Goal: Information Seeking & Learning: Learn about a topic

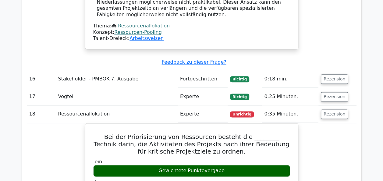
scroll to position [2918, 0]
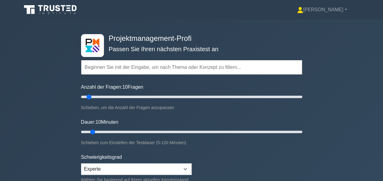
click at [114, 70] on input "text" at bounding box center [191, 67] width 221 height 15
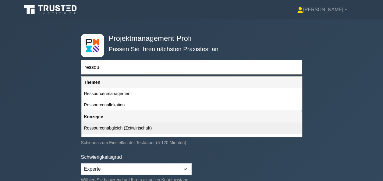
click at [110, 128] on div "Ressourcenabgleich (Zeitwirtschaft)" at bounding box center [192, 128] width 220 height 11
type input "Ressourcenabgleich (Zeitwirtschaft)"
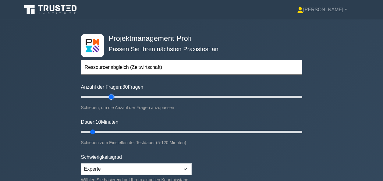
drag, startPoint x: 87, startPoint y: 96, endPoint x: 113, endPoint y: 98, distance: 26.9
type input "30"
click at [113, 98] on input "Anzahl der Fragen: 30 Fragen" at bounding box center [191, 96] width 221 height 7
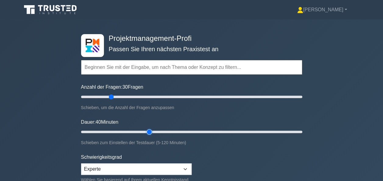
drag, startPoint x: 94, startPoint y: 131, endPoint x: 145, endPoint y: 129, distance: 51.6
type input "40"
click at [145, 129] on input "Dauer: 40 Minuten" at bounding box center [191, 131] width 221 height 7
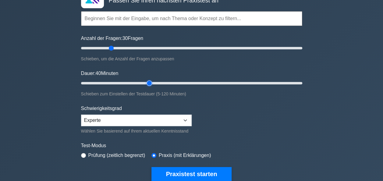
scroll to position [91, 0]
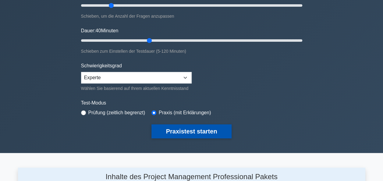
click at [190, 129] on button "Praxistest starten" at bounding box center [192, 131] width 81 height 14
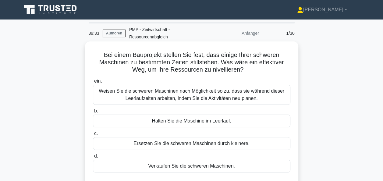
click at [183, 96] on div "Weisen Sie die schweren Maschinen nach Möglichkeit so zu, dass sie während dies…" at bounding box center [192, 95] width 198 height 20
click at [93, 83] on input "ein. [PERSON_NAME] Sie die schweren Maschinen nach Möglichkeit so zu, dass sie …" at bounding box center [93, 81] width 0 height 4
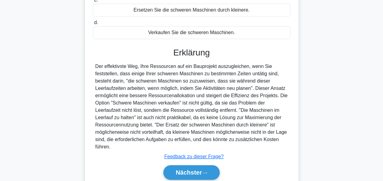
scroll to position [157, 0]
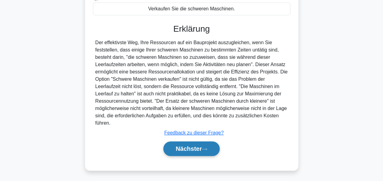
click at [191, 149] on font "Nächster" at bounding box center [189, 148] width 26 height 7
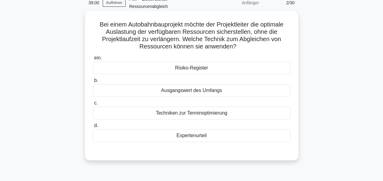
scroll to position [0, 0]
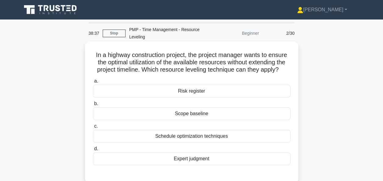
click at [203, 136] on div "Schedule optimization techniques" at bounding box center [192, 136] width 198 height 13
click at [93, 128] on input "c. Schedule optimization techniques" at bounding box center [93, 126] width 0 height 4
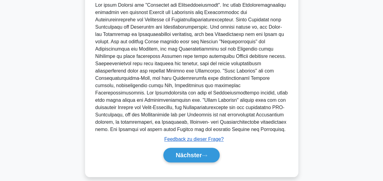
scroll to position [201, 0]
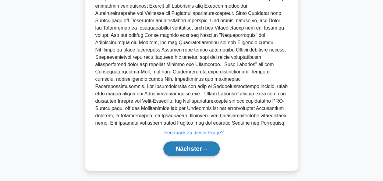
click at [191, 149] on font "Nächster" at bounding box center [189, 148] width 26 height 7
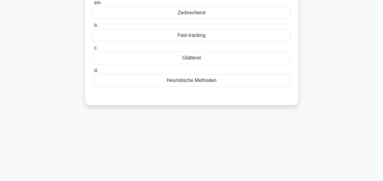
scroll to position [0, 0]
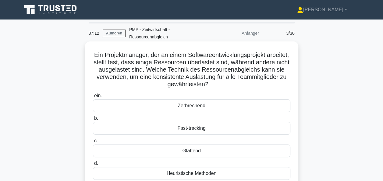
click at [194, 151] on div "Glättend" at bounding box center [192, 151] width 198 height 13
click at [93, 143] on input "c. Glättend" at bounding box center [93, 141] width 0 height 4
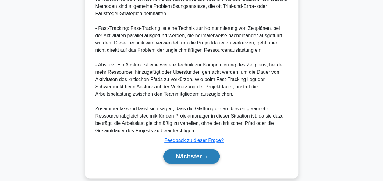
scroll to position [305, 0]
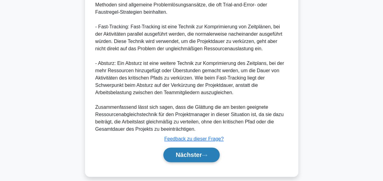
click at [212, 154] on button "Nächster" at bounding box center [191, 155] width 57 height 15
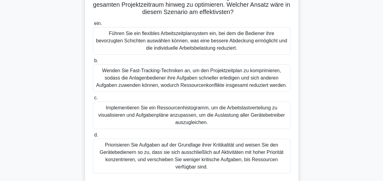
scroll to position [122, 0]
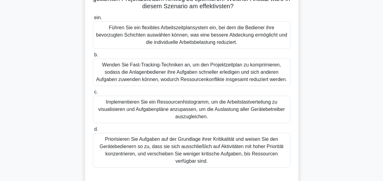
click at [176, 156] on div "Priorisieren Sie Aufgaben auf der Grundlage ihrer Kritikalität und weisen Sie d…" at bounding box center [192, 150] width 198 height 35
click at [93, 131] on input "d. Priorisieren Sie Aufgaben auf der Grundlage ihrer Kritikalität und weisen Si…" at bounding box center [93, 129] width 0 height 4
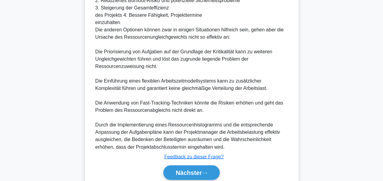
scroll to position [457, 0]
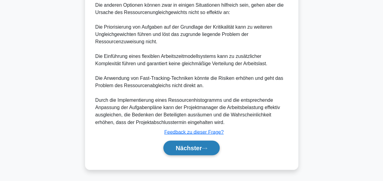
click at [187, 151] on font "Nächster" at bounding box center [189, 148] width 26 height 7
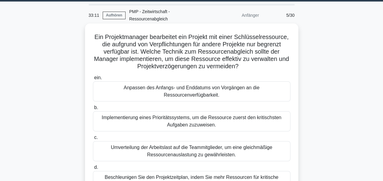
scroll to position [30, 0]
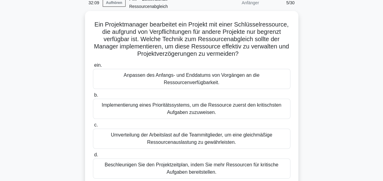
click at [196, 131] on div "Umverteilung der Arbeitslast auf die Teammitglieder, um eine gleichmäßige Resso…" at bounding box center [192, 139] width 198 height 20
click at [93, 127] on input "c. Umverteilung der Arbeitslast auf die Teammitglieder, um eine gleichmäßige Re…" at bounding box center [93, 125] width 0 height 4
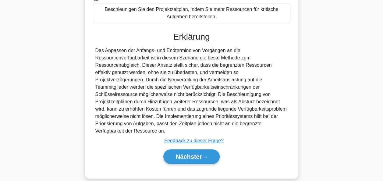
scroll to position [188, 0]
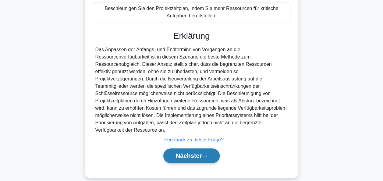
click at [196, 152] on button "Nächster" at bounding box center [191, 155] width 57 height 15
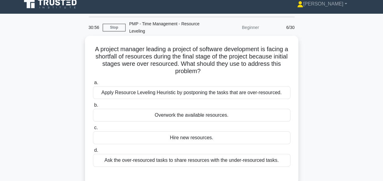
scroll to position [0, 0]
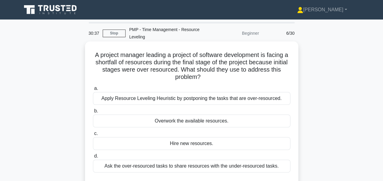
click at [195, 101] on div "Apply Resource Leveling Heuristic by postponing the tasks that are over-resourc…" at bounding box center [192, 98] width 198 height 13
click at [93, 91] on input "a. Apply Resource Leveling Heuristic by postponing the tasks that are over-reso…" at bounding box center [93, 89] width 0 height 4
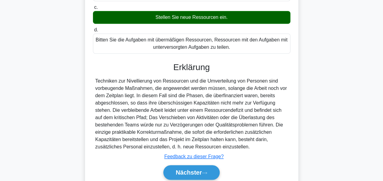
scroll to position [166, 0]
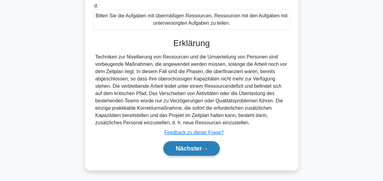
click at [206, 144] on button "Nächster" at bounding box center [191, 148] width 57 height 15
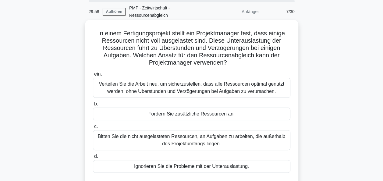
scroll to position [30, 0]
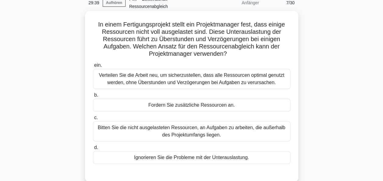
click at [214, 83] on div "Verteilen Sie die Arbeit neu, um sicherzustellen, dass alle Ressourcen optimal …" at bounding box center [192, 79] width 198 height 20
click at [93, 67] on input "ein. Verteilen Sie die Arbeit neu, um sicherzustellen, dass alle Ressourcen opt…" at bounding box center [93, 65] width 0 height 4
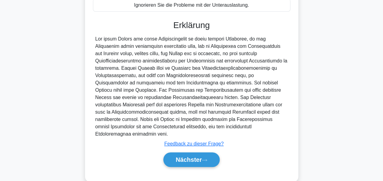
scroll to position [187, 0]
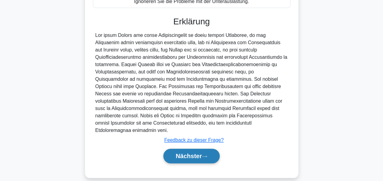
click at [197, 153] on font "Nächster" at bounding box center [189, 156] width 26 height 7
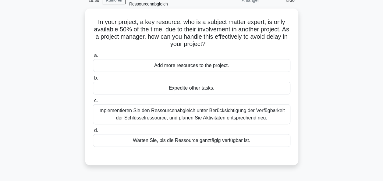
scroll to position [26, 0]
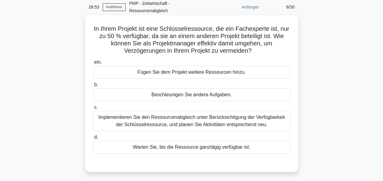
click at [202, 119] on div "Implementieren Sie den Ressourcenabgleich unter Berücksichtigung der Verfügbark…" at bounding box center [192, 121] width 198 height 20
click at [93, 109] on input "c. Implementieren Sie den Ressourcenabgleich unter Berücksichtigung der Verfügb…" at bounding box center [93, 108] width 0 height 4
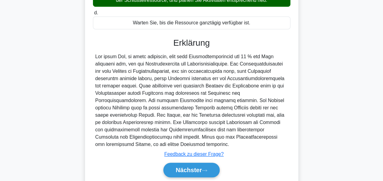
scroll to position [172, 0]
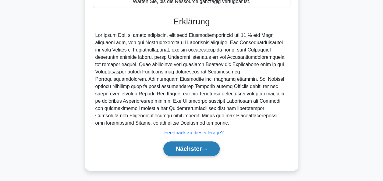
click at [192, 146] on font "Nächster" at bounding box center [189, 148] width 26 height 7
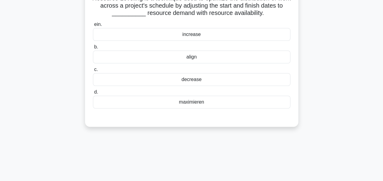
scroll to position [0, 0]
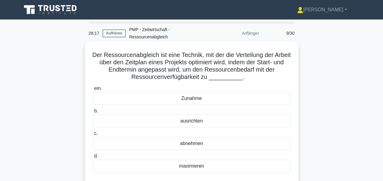
click at [191, 166] on div "maximieren" at bounding box center [192, 166] width 198 height 13
click at [93, 158] on input "d. maximieren" at bounding box center [93, 156] width 0 height 4
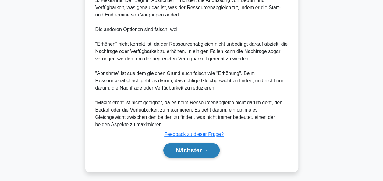
scroll to position [327, 0]
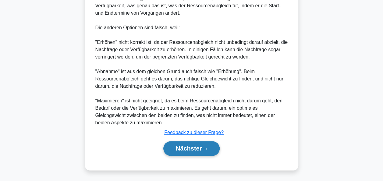
click at [194, 144] on button "Nächster" at bounding box center [191, 148] width 57 height 15
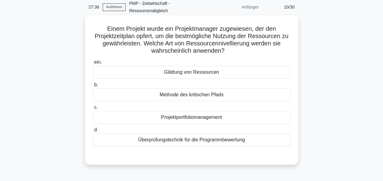
scroll to position [0, 0]
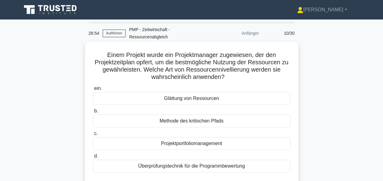
click at [184, 101] on div "Glättung von Ressourcen" at bounding box center [192, 98] width 198 height 13
click at [93, 91] on input "ein. Glättung von Ressourcen" at bounding box center [93, 89] width 0 height 4
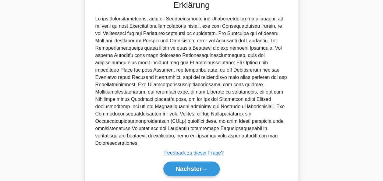
scroll to position [201, 0]
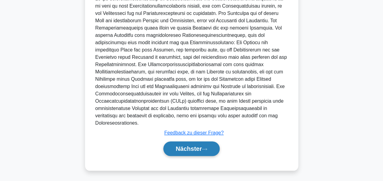
click at [195, 145] on font "Nächster" at bounding box center [189, 148] width 26 height 7
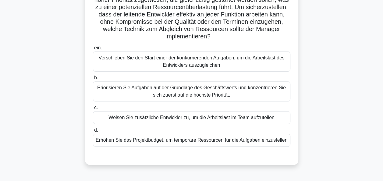
scroll to position [87, 0]
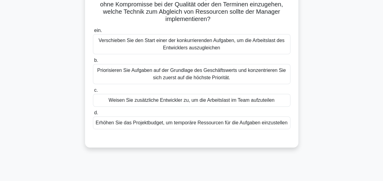
click at [176, 68] on div "Priorisieren Sie Aufgaben auf der Grundlage des Geschäftswerts und konzentriere…" at bounding box center [192, 74] width 198 height 20
click at [93, 63] on input "b. Priorisieren Sie Aufgaben auf der Grundlage des Geschäftswerts und konzentri…" at bounding box center [93, 61] width 0 height 4
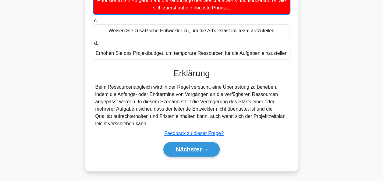
scroll to position [158, 0]
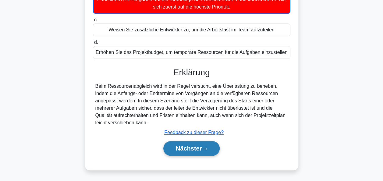
click at [186, 147] on font "Nächster" at bounding box center [189, 148] width 26 height 7
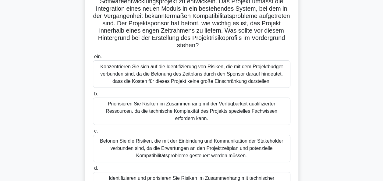
scroll to position [91, 0]
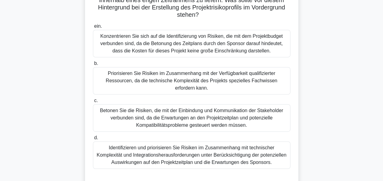
click at [164, 154] on div "Identifizieren und priorisieren Sie Risiken im Zusammenhang mit technischer Kom…" at bounding box center [192, 154] width 198 height 27
click at [93, 140] on input "d. Identifizieren und priorisieren Sie Risiken im Zusammenhang mit technischer …" at bounding box center [93, 138] width 0 height 4
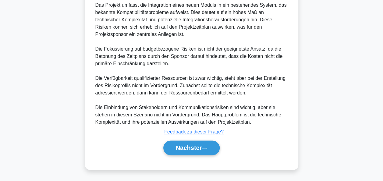
scroll to position [326, 0]
click at [188, 149] on font "Nächster" at bounding box center [189, 148] width 26 height 7
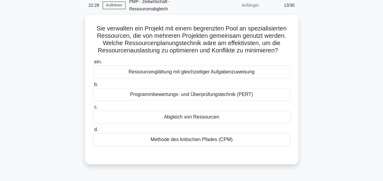
scroll to position [0, 0]
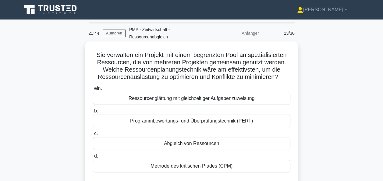
click at [232, 143] on div "Abgleich von Ressourcen" at bounding box center [192, 143] width 198 height 13
click at [93, 136] on input "c. Abgleich von Ressourcen" at bounding box center [93, 134] width 0 height 4
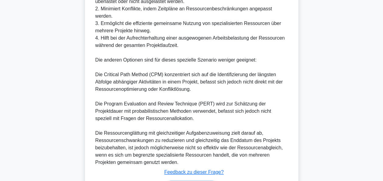
scroll to position [333, 0]
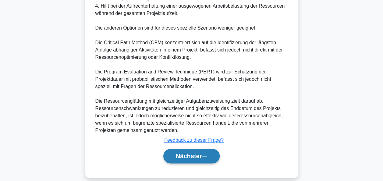
click at [199, 153] on font "Nächster" at bounding box center [189, 156] width 26 height 7
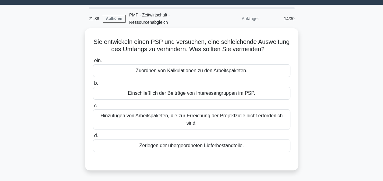
scroll to position [0, 0]
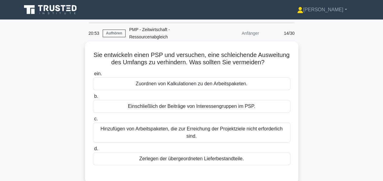
click at [180, 130] on div "Hinzufügen von Arbeitspaketen, die zur Erreichung der Projektziele nicht erford…" at bounding box center [192, 133] width 198 height 20
click at [93, 121] on input "c. Hinzufügen von Arbeitspaketen, die zur Erreichung der Projektziele nicht erf…" at bounding box center [93, 119] width 0 height 4
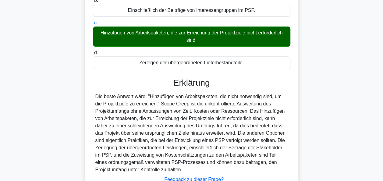
scroll to position [148, 0]
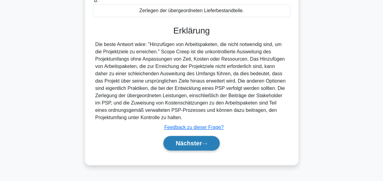
click at [198, 144] on font "Nächster" at bounding box center [189, 143] width 26 height 7
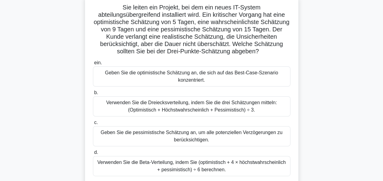
scroll to position [61, 0]
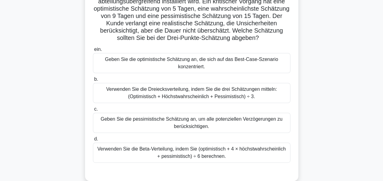
click at [213, 151] on div "Verwenden Sie die Beta-Verteilung, indem Sie (optimistisch + 4 × höchstwahrsche…" at bounding box center [192, 153] width 198 height 20
click at [93, 141] on input "d. Verwenden Sie die Beta-Verteilung, indem Sie (optimistisch + 4 × höchstwahrs…" at bounding box center [93, 139] width 0 height 4
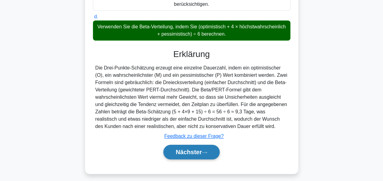
scroll to position [187, 0]
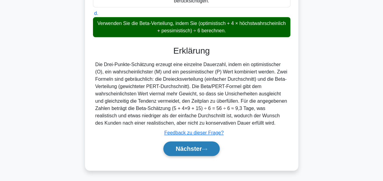
click at [199, 145] on font "Nächster" at bounding box center [189, 148] width 26 height 7
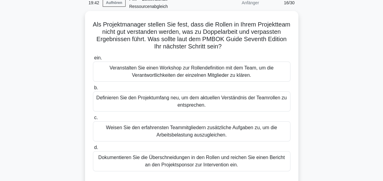
scroll to position [0, 0]
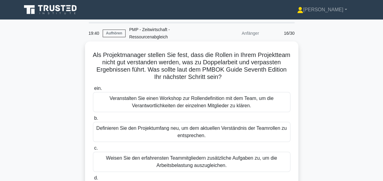
click at [195, 106] on div "Veranstalten Sie einen Workshop zur Rollendefinition mit dem Team, um die Veran…" at bounding box center [192, 102] width 198 height 20
click at [93, 91] on input "ein. Veranstalten Sie einen Workshop zur Rollendefinition mit dem Team, um die …" at bounding box center [93, 89] width 0 height 4
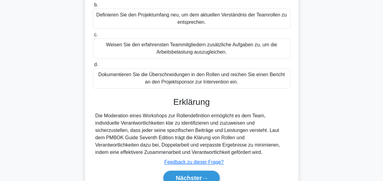
scroll to position [148, 0]
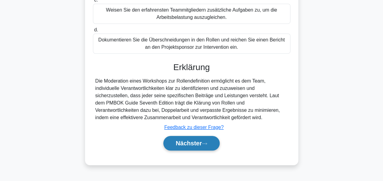
click at [193, 140] on font "Nächster" at bounding box center [189, 143] width 26 height 7
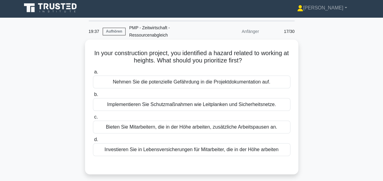
scroll to position [0, 0]
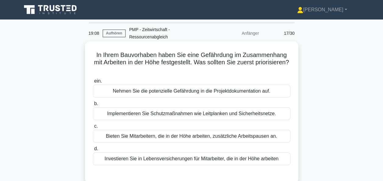
click at [176, 94] on div "Nehmen Sie die potenzielle Gefährdung in die Projektdokumentation auf." at bounding box center [192, 91] width 198 height 13
click at [93, 83] on input "ein. Nehmen Sie die potenzielle Gefährdung in die Projektdokumentation auf." at bounding box center [93, 81] width 0 height 4
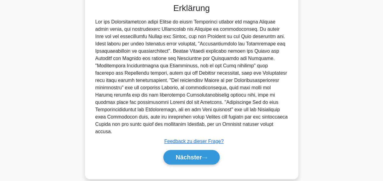
scroll to position [173, 0]
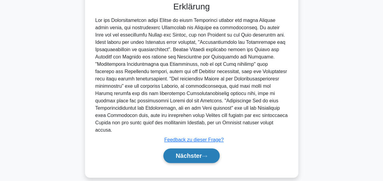
click at [195, 152] on font "Nächster" at bounding box center [189, 155] width 26 height 7
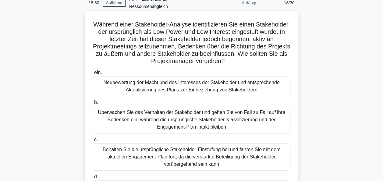
scroll to position [61, 0]
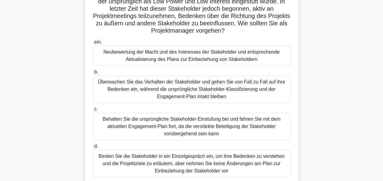
click at [184, 57] on div "Neubewertung der Macht und des Interesses der Stakeholder und entsprechende Akt…" at bounding box center [192, 56] width 198 height 20
click at [93, 44] on input "ein. Neubewertung der Macht und des Interesses der Stakeholder und entsprechend…" at bounding box center [93, 42] width 0 height 4
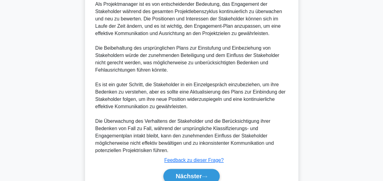
scroll to position [335, 0]
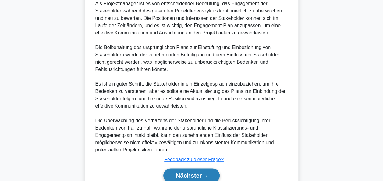
click at [189, 174] on font "Nächster" at bounding box center [189, 175] width 26 height 7
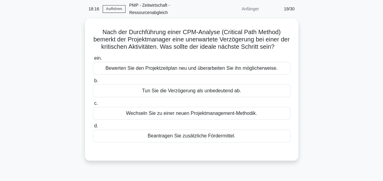
scroll to position [0, 0]
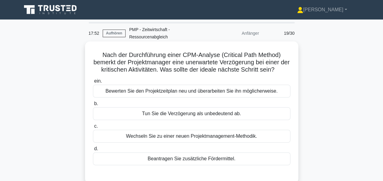
click at [184, 90] on div "Bewerten Sie den Projektzeitplan neu und überarbeiten Sie ihn möglicherweise." at bounding box center [192, 91] width 198 height 13
click at [93, 83] on input "ein. Bewerten Sie den Projektzeitplan neu und überarbeiten Sie ihn möglicherwei…" at bounding box center [93, 81] width 0 height 4
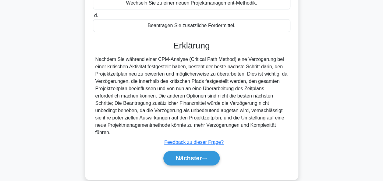
scroll to position [148, 0]
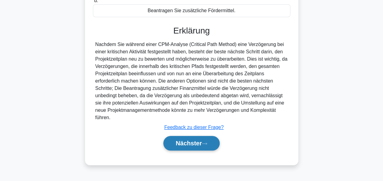
click at [185, 142] on font "Nächster" at bounding box center [189, 143] width 26 height 7
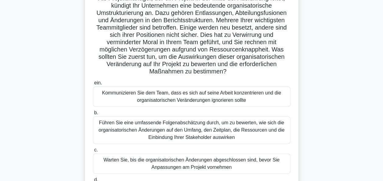
scroll to position [87, 0]
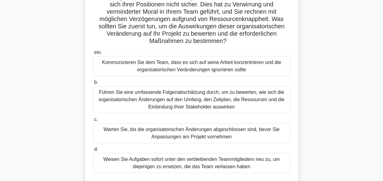
click at [199, 97] on div "Führen Sie eine umfassende Folgenabschätzung durch, um zu bewerten, wie sich di…" at bounding box center [192, 99] width 198 height 27
click at [93, 84] on input "b. Führen Sie eine umfassende Folgenabschätzung durch, um zu bewerten, wie sich…" at bounding box center [93, 83] width 0 height 4
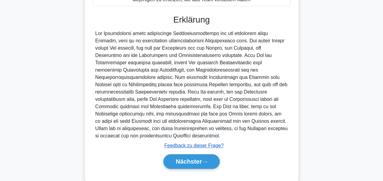
scroll to position [267, 0]
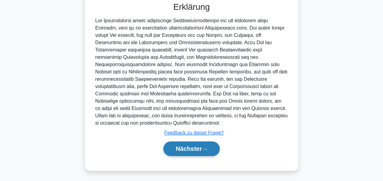
click at [196, 144] on button "Nächster" at bounding box center [191, 148] width 57 height 15
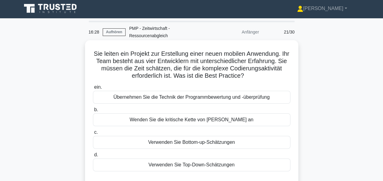
scroll to position [0, 0]
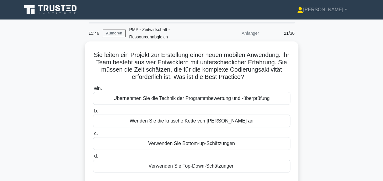
click at [188, 144] on div "Verwenden Sie Bottom-up-Schätzungen" at bounding box center [192, 143] width 198 height 13
click at [93, 136] on input "c. Verwenden Sie Bottom-up-Schätzungen" at bounding box center [93, 134] width 0 height 4
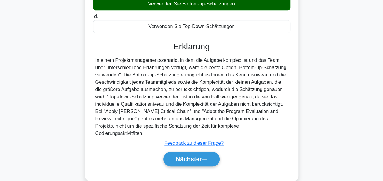
scroll to position [148, 0]
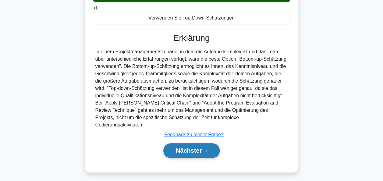
click at [186, 143] on button "Nächster" at bounding box center [191, 150] width 57 height 15
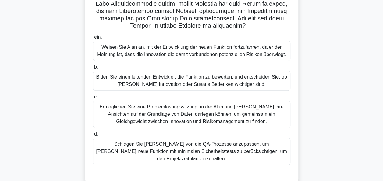
scroll to position [152, 0]
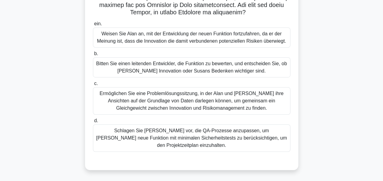
click at [179, 109] on div "Ermöglichen Sie eine Problemlösungssitzung, in der Alan und Susan ihre Ansichte…" at bounding box center [192, 100] width 198 height 27
click at [93, 86] on input "c. Ermöglichen Sie eine Problemlösungssitzung, in der Alan und Susan ihre Ansic…" at bounding box center [93, 84] width 0 height 4
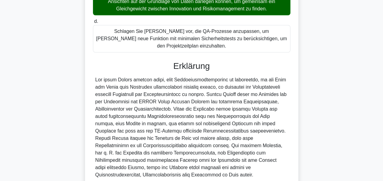
scroll to position [304, 0]
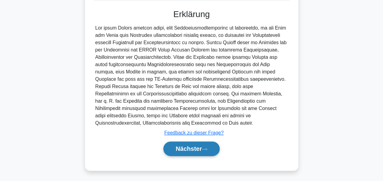
click at [199, 147] on font "Nächster" at bounding box center [189, 148] width 26 height 7
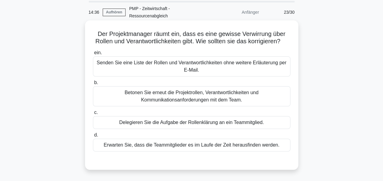
scroll to position [30, 0]
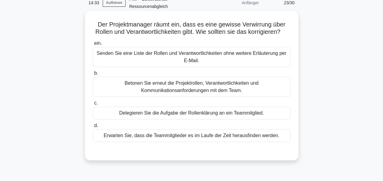
click at [171, 92] on div "Betonen Sie erneut die Projektrollen, Verantwortlichkeiten und Kommunikationsan…" at bounding box center [192, 87] width 198 height 20
click at [93, 75] on input "b. Betonen Sie erneut die Projektrollen, Verantwortlichkeiten und Kommunikation…" at bounding box center [93, 73] width 0 height 4
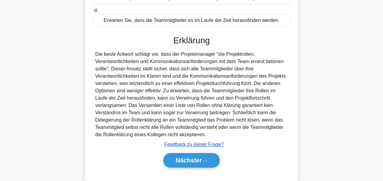
scroll to position [165, 0]
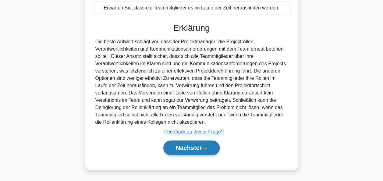
click at [191, 147] on font "Nächster" at bounding box center [189, 148] width 26 height 7
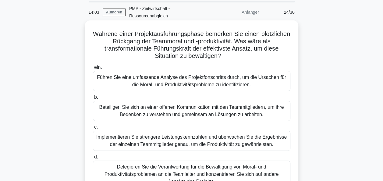
scroll to position [30, 0]
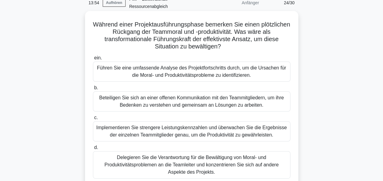
click at [182, 104] on div "Beteiligen Sie sich an einer offenen Kommunikation mit den Teammitgliedern, um …" at bounding box center [192, 101] width 198 height 20
click at [93, 90] on input "b. Beteiligen Sie sich an einer offenen Kommunikation mit den Teammitgliedern, …" at bounding box center [93, 88] width 0 height 4
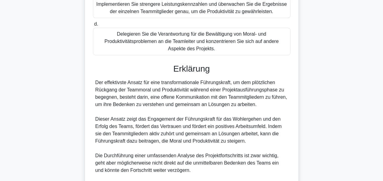
scroll to position [244, 0]
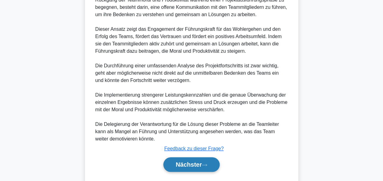
click at [187, 159] on button "Nächster" at bounding box center [191, 164] width 57 height 15
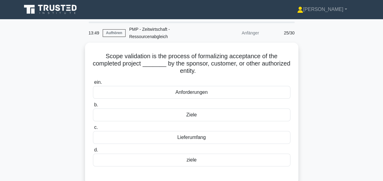
scroll to position [0, 0]
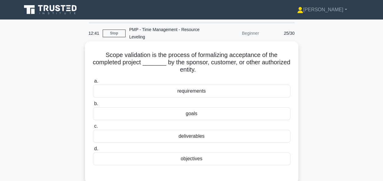
click at [196, 140] on div "deliverables" at bounding box center [192, 136] width 198 height 13
click at [93, 128] on input "c. deliverables" at bounding box center [93, 126] width 0 height 4
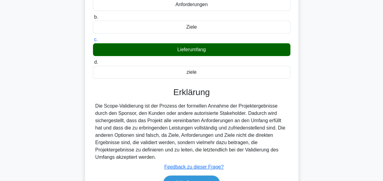
scroll to position [148, 0]
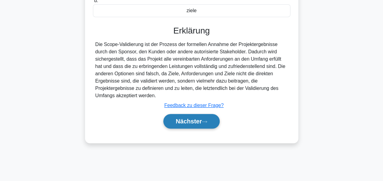
click at [192, 118] on font "Nächster" at bounding box center [189, 121] width 26 height 7
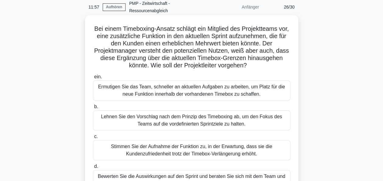
scroll to position [57, 0]
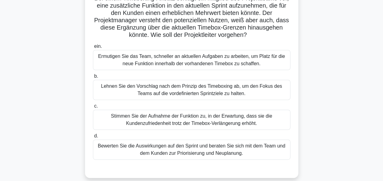
click at [186, 148] on div "Bewerten Sie die Auswirkungen auf den Sprint und beraten Sie sich mit dem Team …" at bounding box center [192, 150] width 198 height 20
click at [93, 138] on input "d. Bewerten Sie die Auswirkungen auf den Sprint und beraten Sie sich mit dem Te…" at bounding box center [93, 136] width 0 height 4
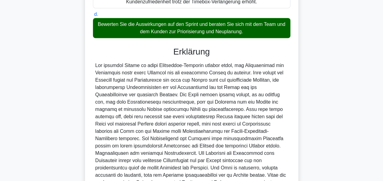
scroll to position [240, 0]
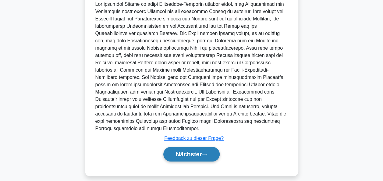
click at [188, 153] on font "Nächster" at bounding box center [189, 154] width 26 height 7
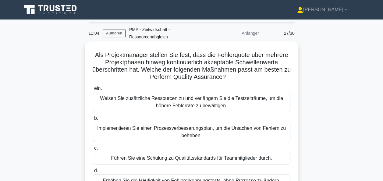
scroll to position [30, 0]
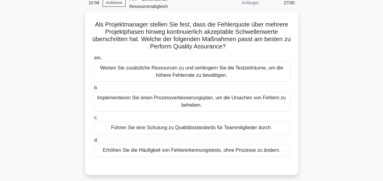
click at [201, 96] on div "Implementieren Sie einen Prozessverbesserungsplan, um die Ursachen von Fehlern …" at bounding box center [192, 101] width 198 height 20
click at [93, 90] on input "b. Implementieren Sie einen Prozessverbesserungsplan, um die Ursachen von Fehle…" at bounding box center [93, 88] width 0 height 4
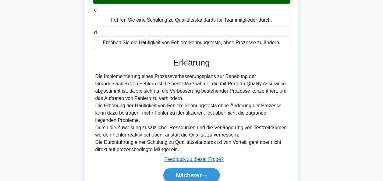
scroll to position [165, 0]
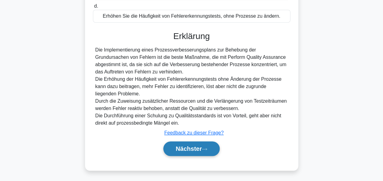
click at [199, 149] on font "Nächster" at bounding box center [189, 148] width 26 height 7
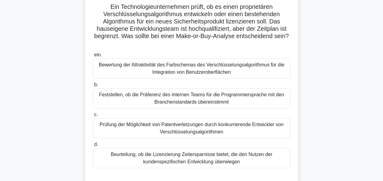
scroll to position [61, 0]
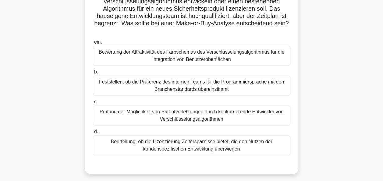
click at [196, 146] on div "Beurteilung, ob die Lizenzierung Zeitersparnisse bietet, die den Nutzen der kun…" at bounding box center [192, 145] width 198 height 20
click at [93, 134] on input "d. Beurteilung, ob die Lizenzierung Zeitersparnisse bietet, die den Nutzen der …" at bounding box center [93, 132] width 0 height 4
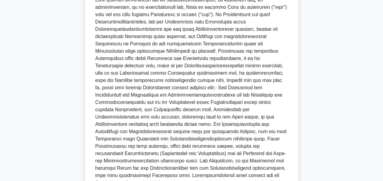
scroll to position [311, 0]
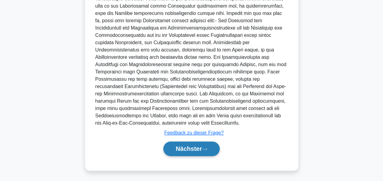
click at [197, 147] on font "Nächster" at bounding box center [189, 148] width 26 height 7
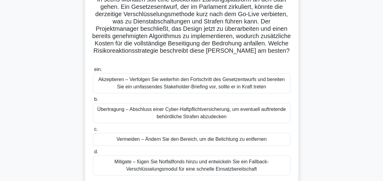
scroll to position [61, 0]
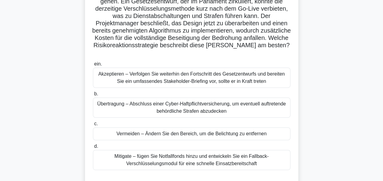
click at [191, 134] on div "Vermeiden – Ändern Sie den Bereich, um die Belichtung zu entfernen" at bounding box center [192, 133] width 198 height 13
click at [93, 126] on input "c. Vermeiden – Ändern Sie den Bereich, um die Belichtung zu entfernen" at bounding box center [93, 124] width 0 height 4
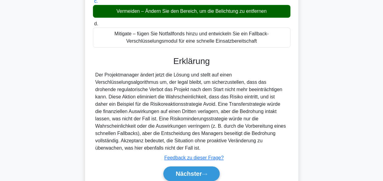
scroll to position [209, 0]
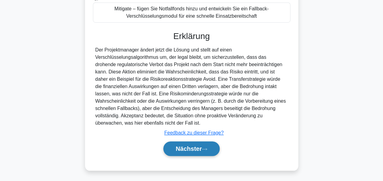
click at [191, 148] on font "Nächster" at bounding box center [189, 148] width 26 height 7
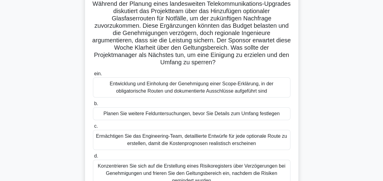
scroll to position [61, 0]
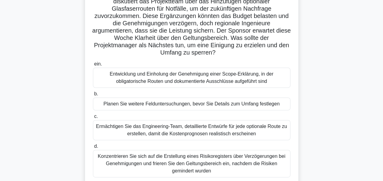
click at [181, 106] on div "Planen Sie weitere Felduntersuchungen, bevor Sie Details zum Umfang festlegen" at bounding box center [192, 104] width 198 height 13
click at [93, 96] on input "b. Planen Sie weitere Felduntersuchungen, bevor Sie Details zum Umfang festlegen" at bounding box center [93, 94] width 0 height 4
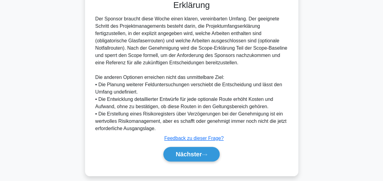
scroll to position [253, 0]
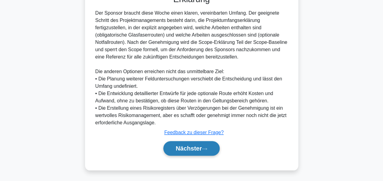
click at [188, 146] on font "Nächster" at bounding box center [189, 148] width 26 height 7
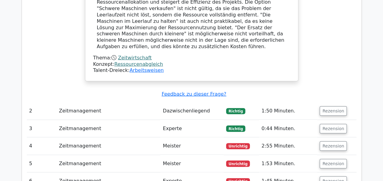
scroll to position [732, 0]
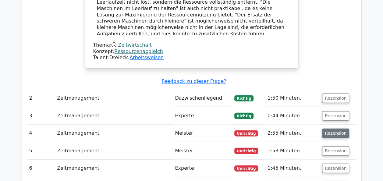
click at [338, 129] on button "Rezension" at bounding box center [335, 133] width 27 height 9
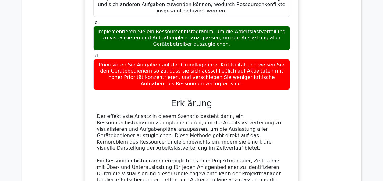
scroll to position [1037, 0]
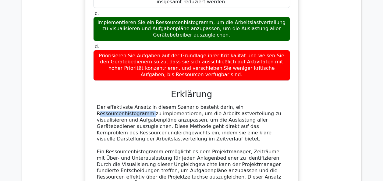
drag, startPoint x: 224, startPoint y: 91, endPoint x: 276, endPoint y: 90, distance: 51.2
drag, startPoint x: 276, startPoint y: 90, endPoint x: 261, endPoint y: 93, distance: 15.4
copy div "Ressourcenhistogramm"
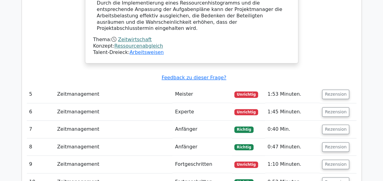
scroll to position [1372, 0]
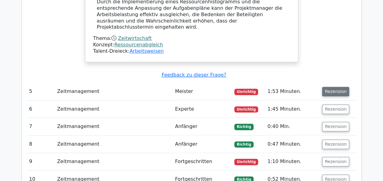
click at [332, 87] on button "Rezension" at bounding box center [335, 91] width 27 height 9
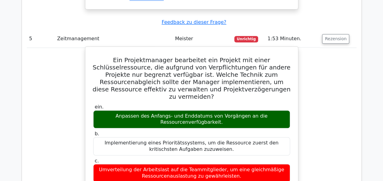
scroll to position [1403, 0]
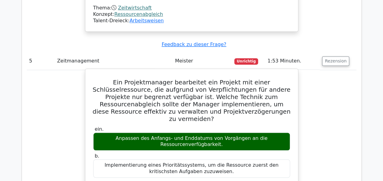
drag, startPoint x: 119, startPoint y: 87, endPoint x: 229, endPoint y: 95, distance: 110.1
click at [229, 133] on div "Anpassen des Anfangs- und Enddatums von Vorgängen an die Ressourcenverfügbarkei…" at bounding box center [191, 142] width 197 height 18
drag, startPoint x: 229, startPoint y: 95, endPoint x: 204, endPoint y: 91, distance: 25.0
copy div "Anpassen des Anfangs- und Enddatums von Vorgängen an die Ressourcenverfügbarkei…"
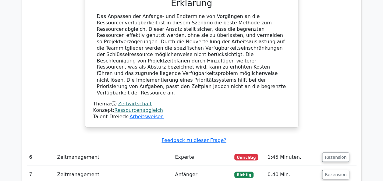
scroll to position [1647, 0]
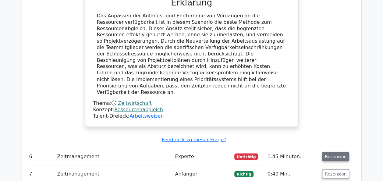
click at [335, 152] on button "Rezension" at bounding box center [335, 156] width 27 height 9
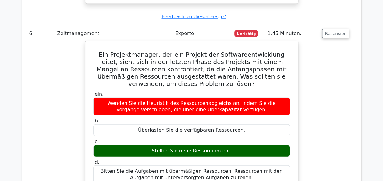
scroll to position [1738, 0]
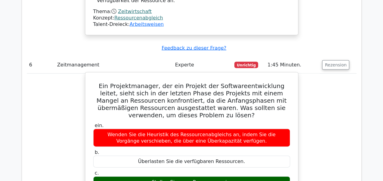
click at [167, 129] on div "Wenden Sie die Heuristik des Ressourcenabgleichs an, indem Sie die Vorgänge ver…" at bounding box center [191, 138] width 197 height 18
click at [143, 129] on div "Wenden Sie die Heuristik des Ressourcenabgleichs an, indem Sie die Vorgänge ver…" at bounding box center [191, 138] width 197 height 18
drag, startPoint x: 143, startPoint y: 72, endPoint x: 140, endPoint y: 72, distance: 3.1
click at [140, 129] on div "Wenden Sie die Heuristik des Ressourcenabgleichs an, indem Sie die Vorgänge ver…" at bounding box center [191, 138] width 197 height 18
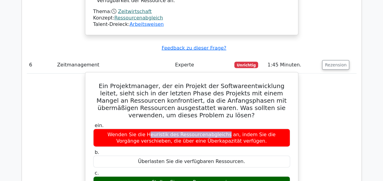
drag, startPoint x: 141, startPoint y: 72, endPoint x: 215, endPoint y: 73, distance: 73.2
click at [215, 129] on div "Wenden Sie die Heuristik des Ressourcenabgleichs an, indem Sie die Vorgänge ver…" at bounding box center [191, 138] width 197 height 18
copy div "Heuristik des Ressourcenabgleich"
